Goal: Browse casually

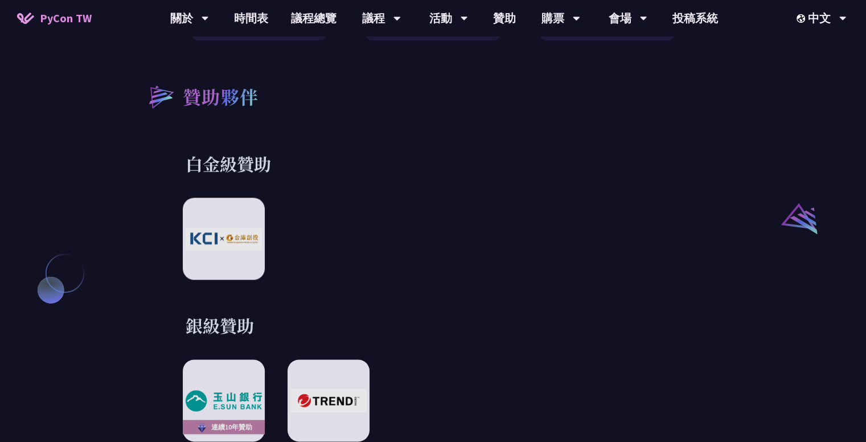
scroll to position [1196, 0]
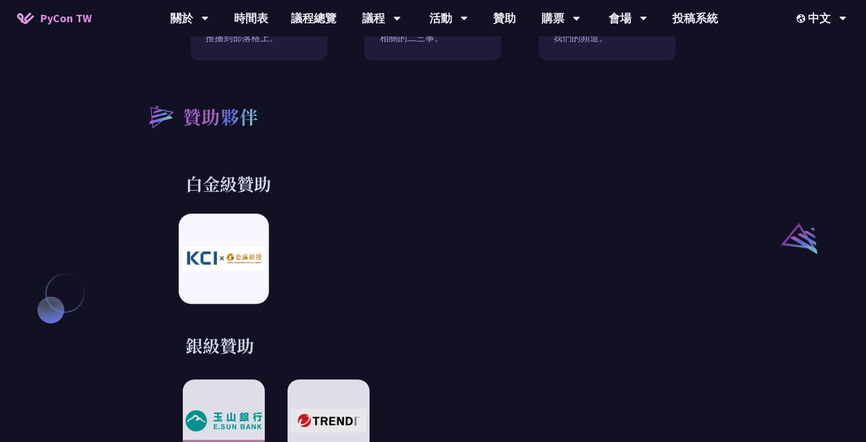
click at [234, 256] on img at bounding box center [224, 259] width 84 height 24
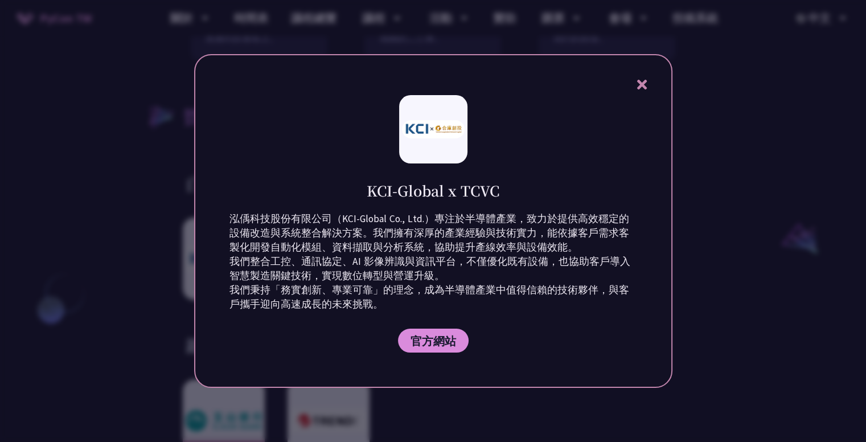
click at [720, 261] on div at bounding box center [433, 221] width 866 height 442
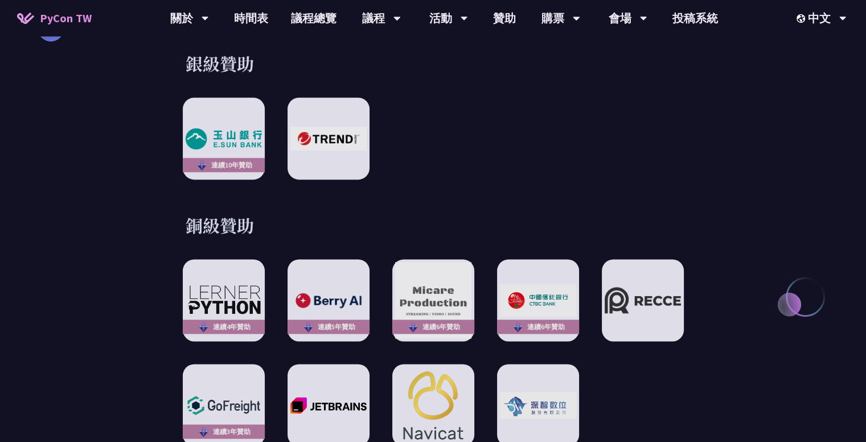
scroll to position [1481, 0]
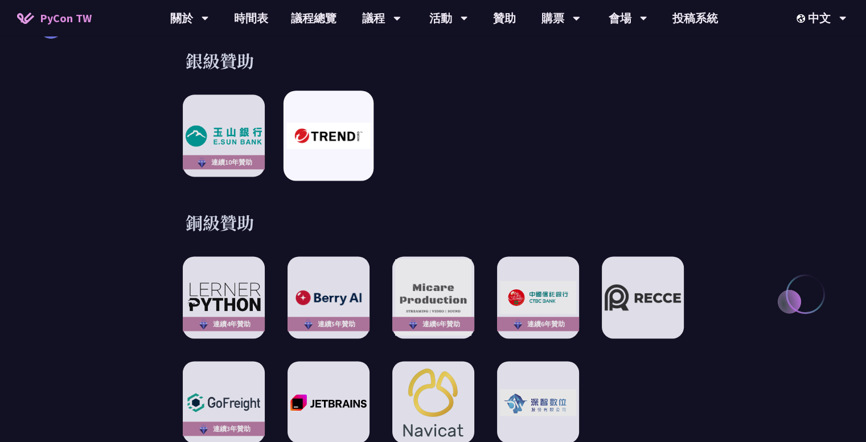
click at [358, 130] on img at bounding box center [328, 135] width 84 height 26
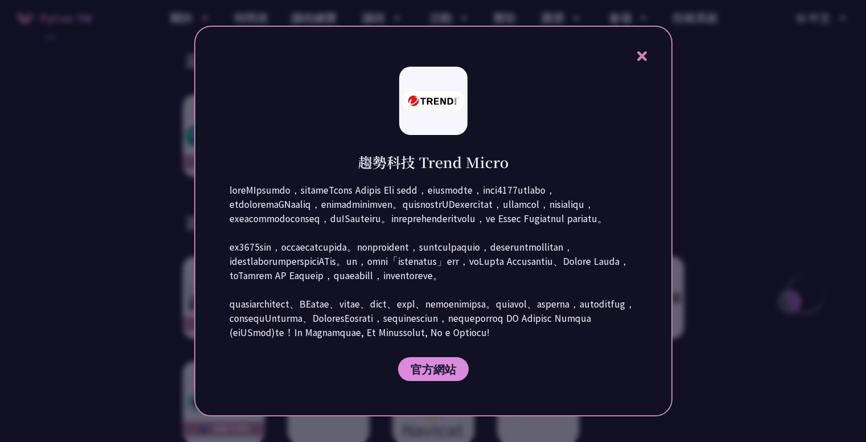
click at [738, 199] on div at bounding box center [433, 221] width 866 height 442
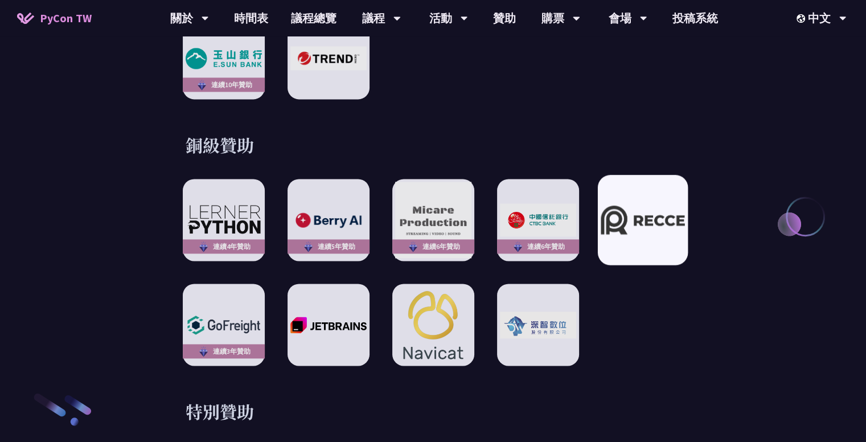
scroll to position [1709, 0]
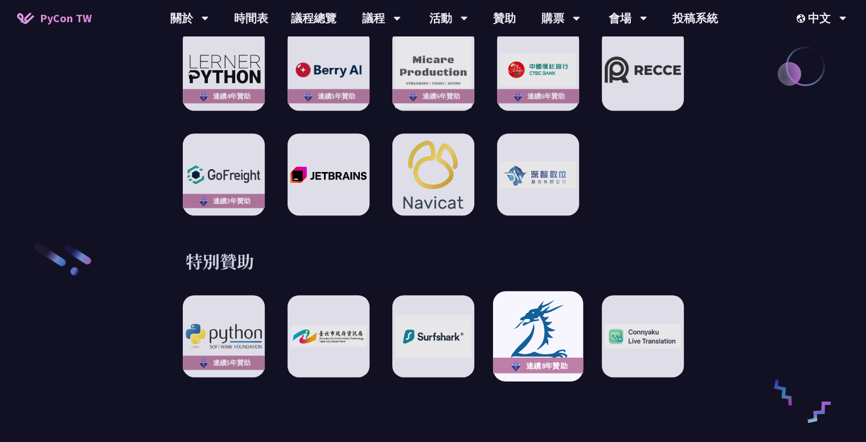
click at [552, 316] on img at bounding box center [538, 335] width 84 height 77
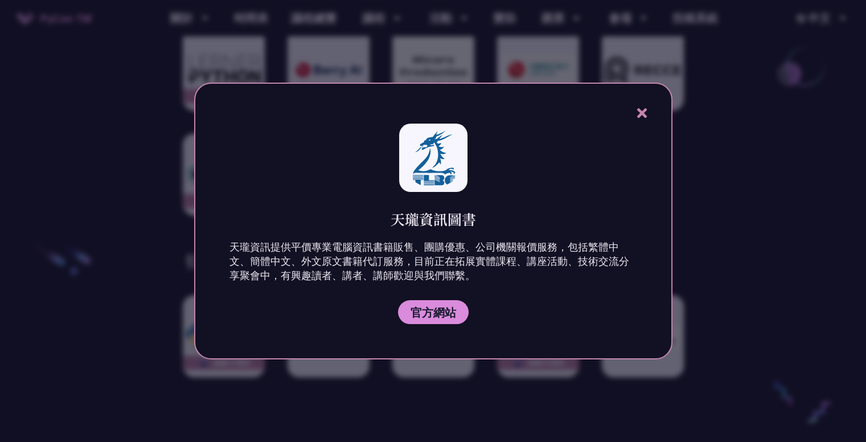
click at [735, 163] on div at bounding box center [433, 221] width 866 height 442
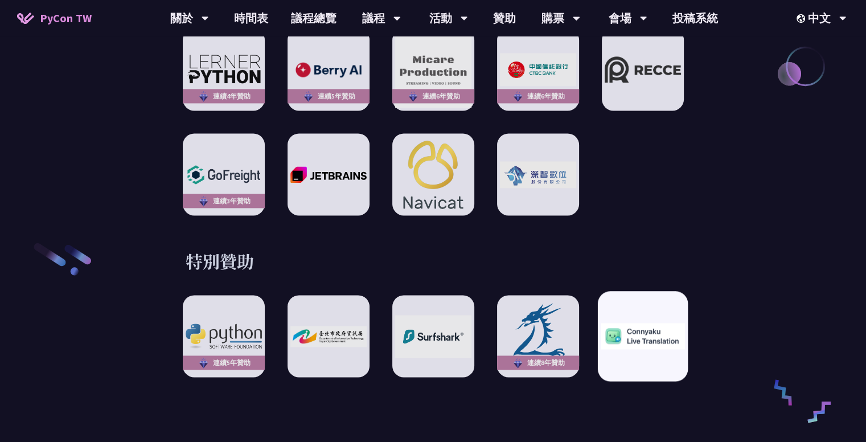
click at [646, 306] on div at bounding box center [642, 336] width 90 height 90
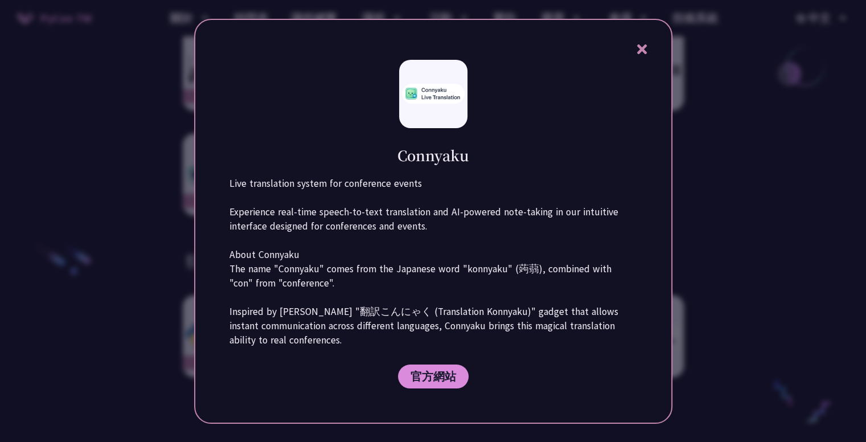
click at [736, 235] on div at bounding box center [433, 221] width 866 height 442
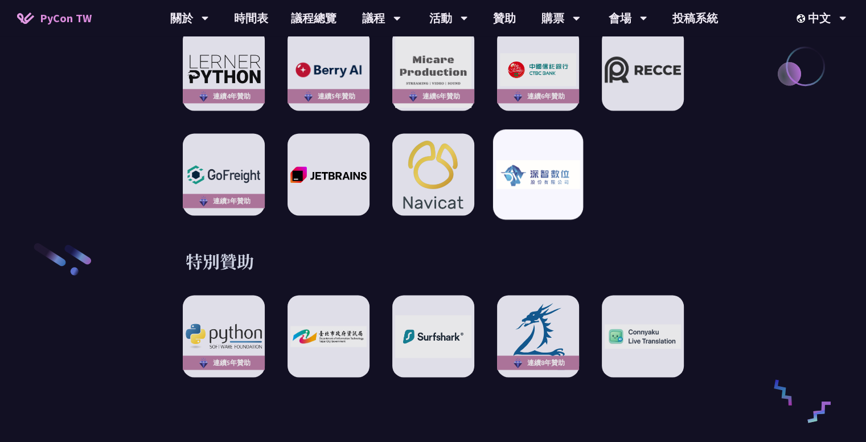
click at [571, 181] on div at bounding box center [538, 174] width 90 height 90
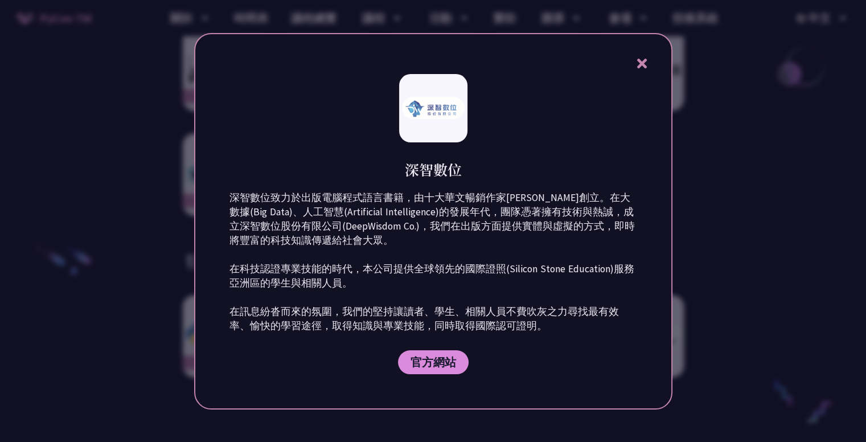
click at [697, 186] on div at bounding box center [433, 221] width 866 height 442
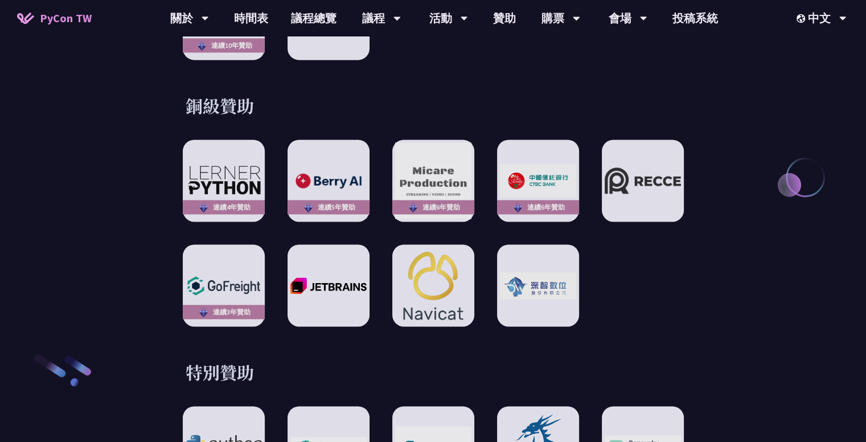
scroll to position [1595, 0]
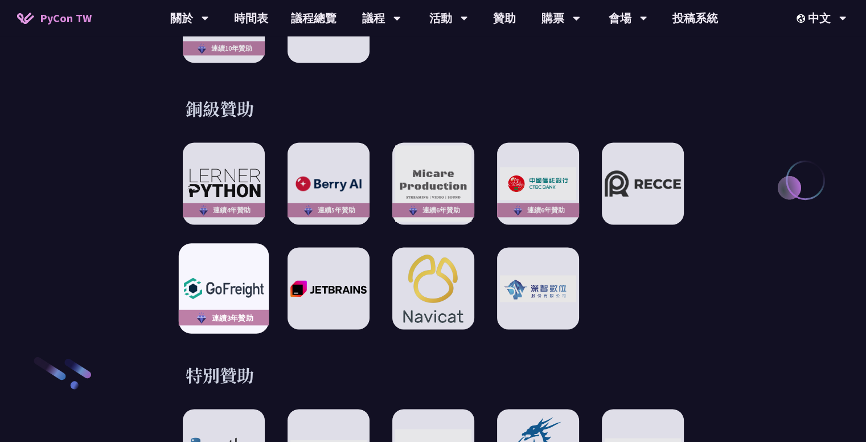
click at [216, 275] on img at bounding box center [224, 288] width 84 height 30
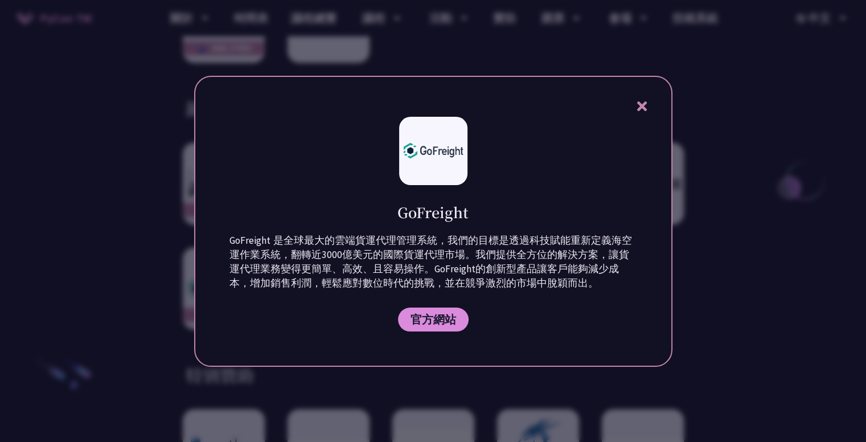
click at [707, 247] on div at bounding box center [433, 221] width 866 height 442
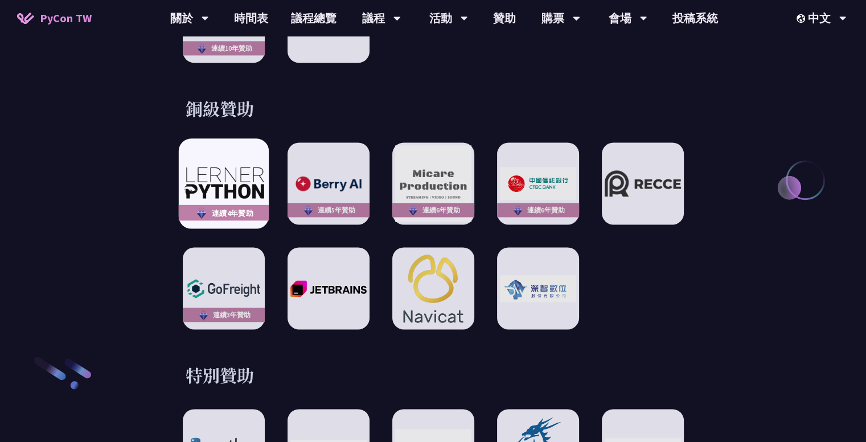
click at [230, 178] on img at bounding box center [224, 183] width 84 height 35
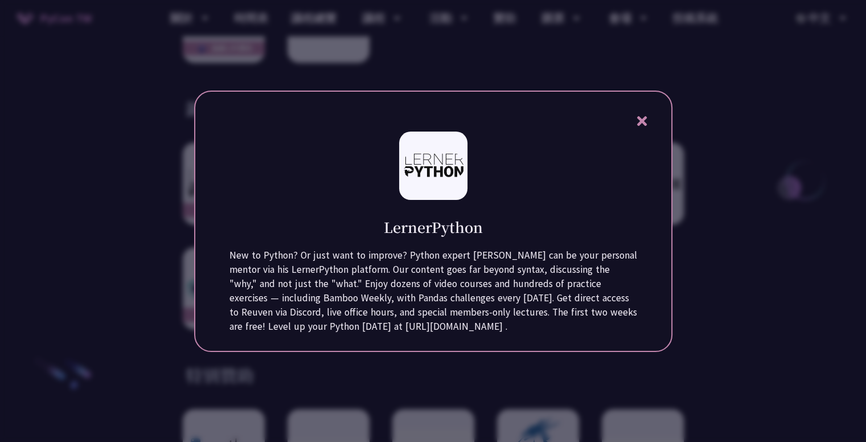
click at [731, 275] on div at bounding box center [433, 221] width 866 height 442
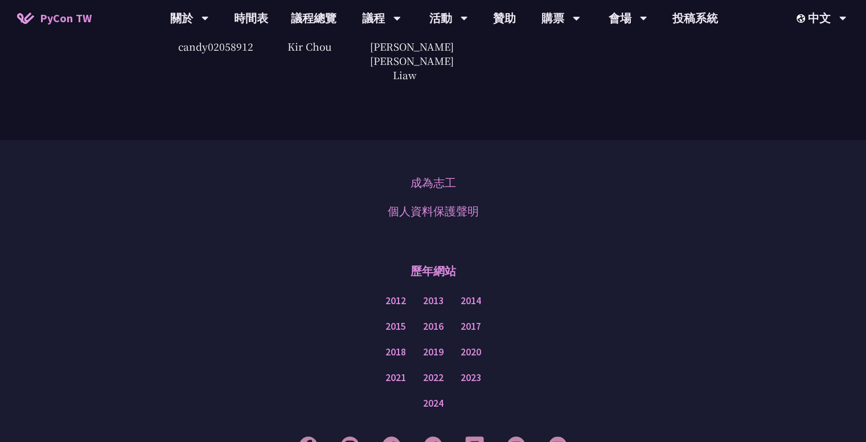
scroll to position [2903, 0]
